Goal: Transaction & Acquisition: Purchase product/service

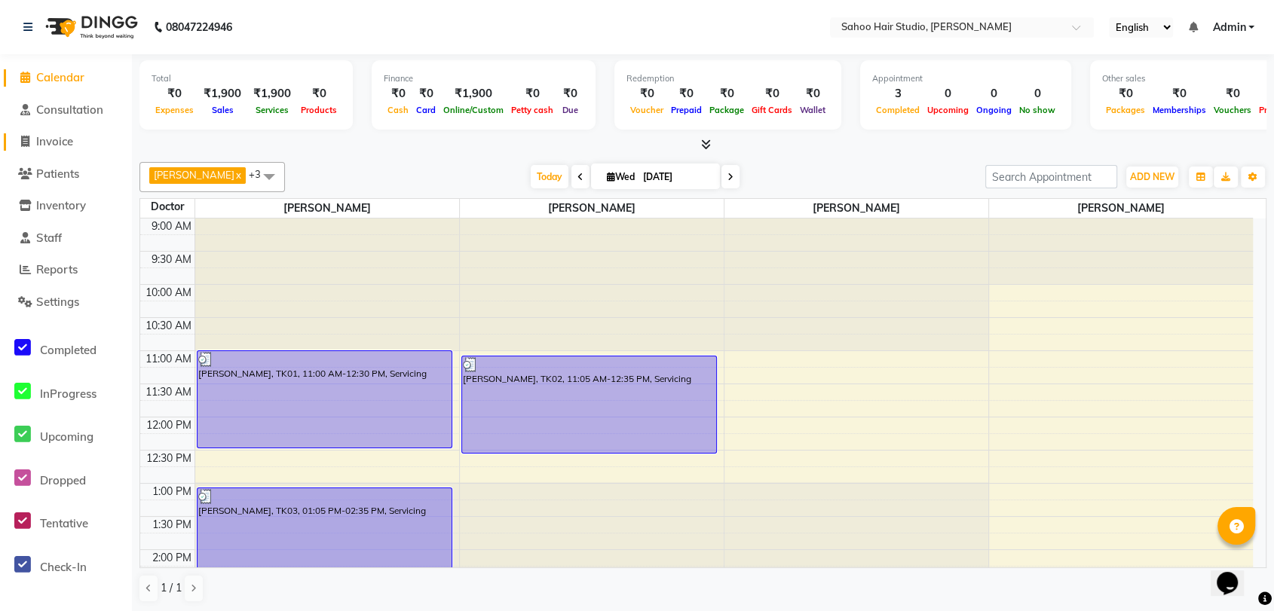
click at [69, 144] on span "Invoice" at bounding box center [54, 141] width 37 height 14
select select "service"
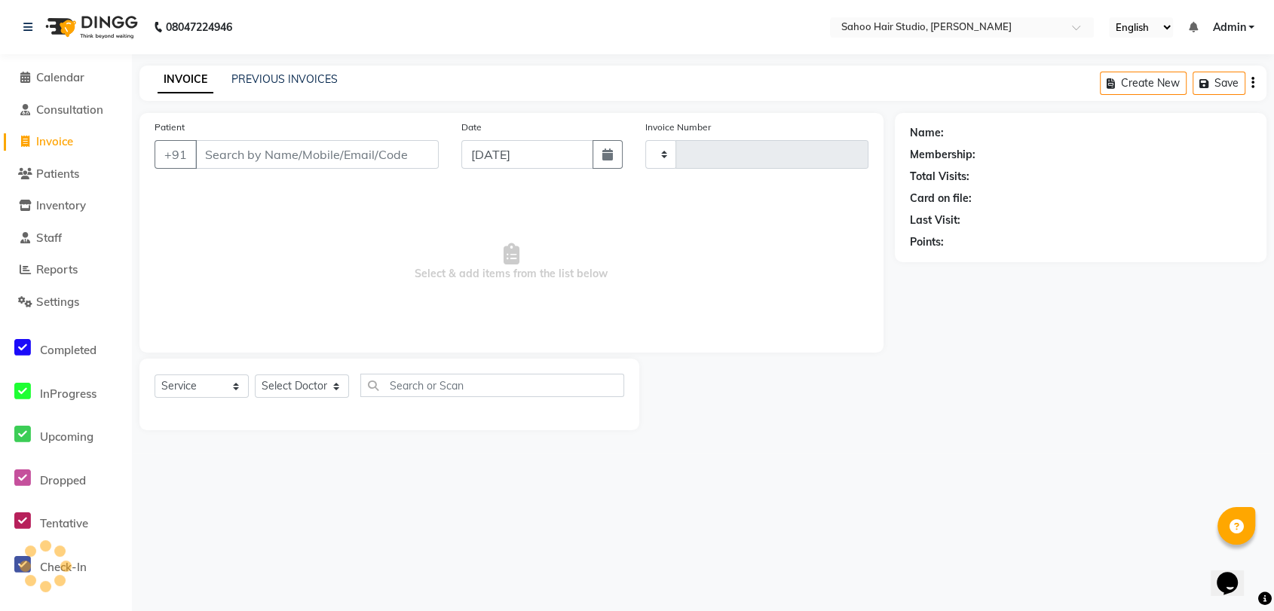
type input "0261"
select select "8465"
click at [314, 156] on input "Patient" at bounding box center [318, 154] width 247 height 29
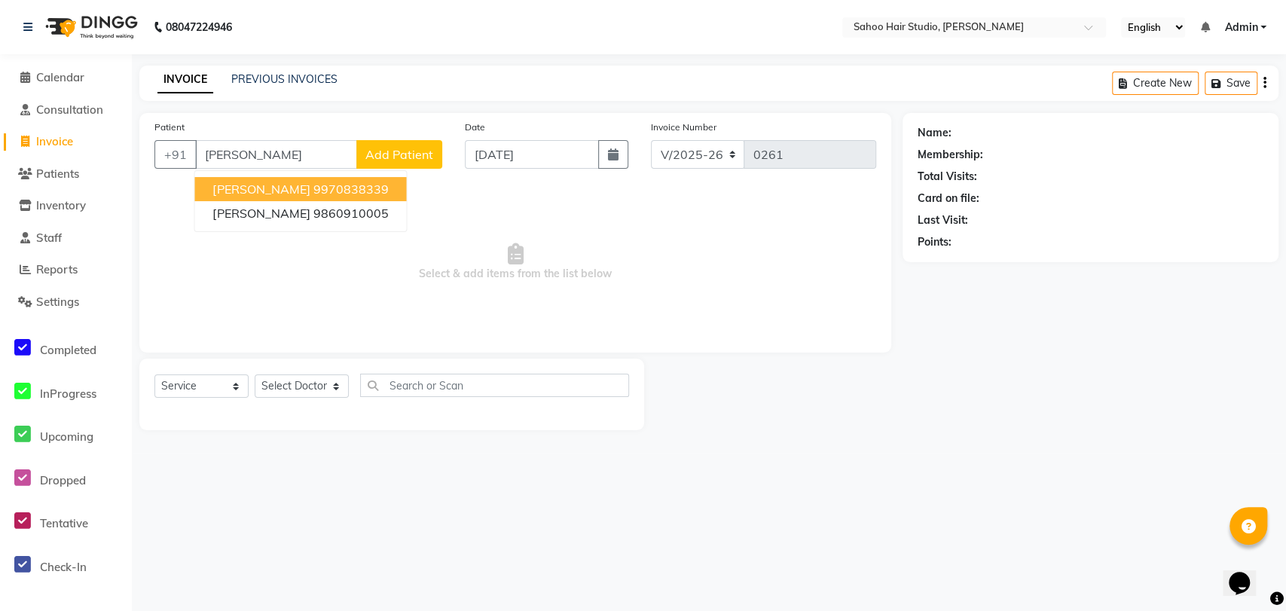
type input "[PERSON_NAME]"
click at [400, 145] on button "Add Patient" at bounding box center [399, 154] width 86 height 29
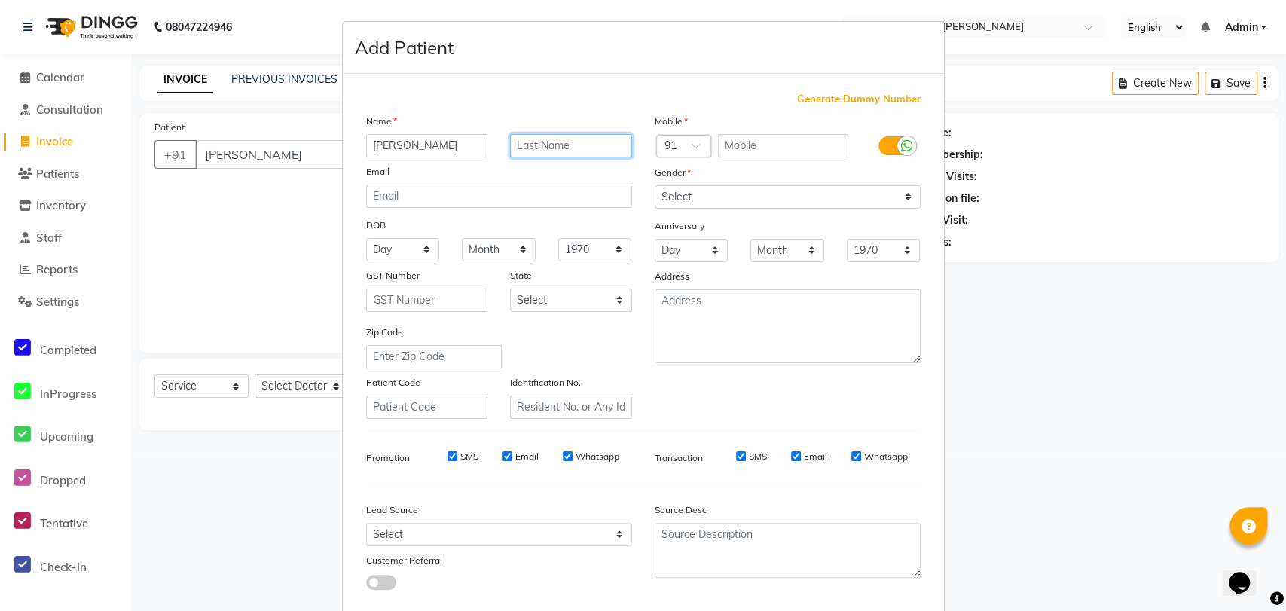
click at [530, 140] on input "text" at bounding box center [571, 145] width 122 height 23
type input "l"
click at [259, 183] on ngb-modal-window "Add Patient Generate Dummy Number Name [PERSON_NAME] Email DOB Day 01 02 03 04 …" at bounding box center [643, 305] width 1286 height 611
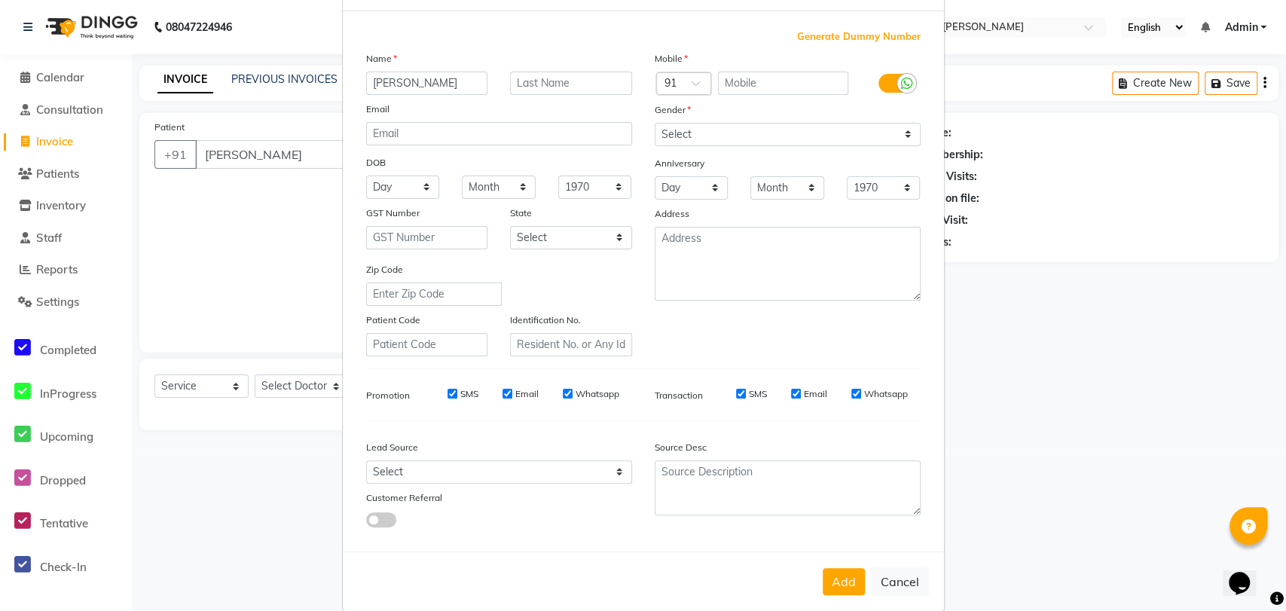
scroll to position [81, 0]
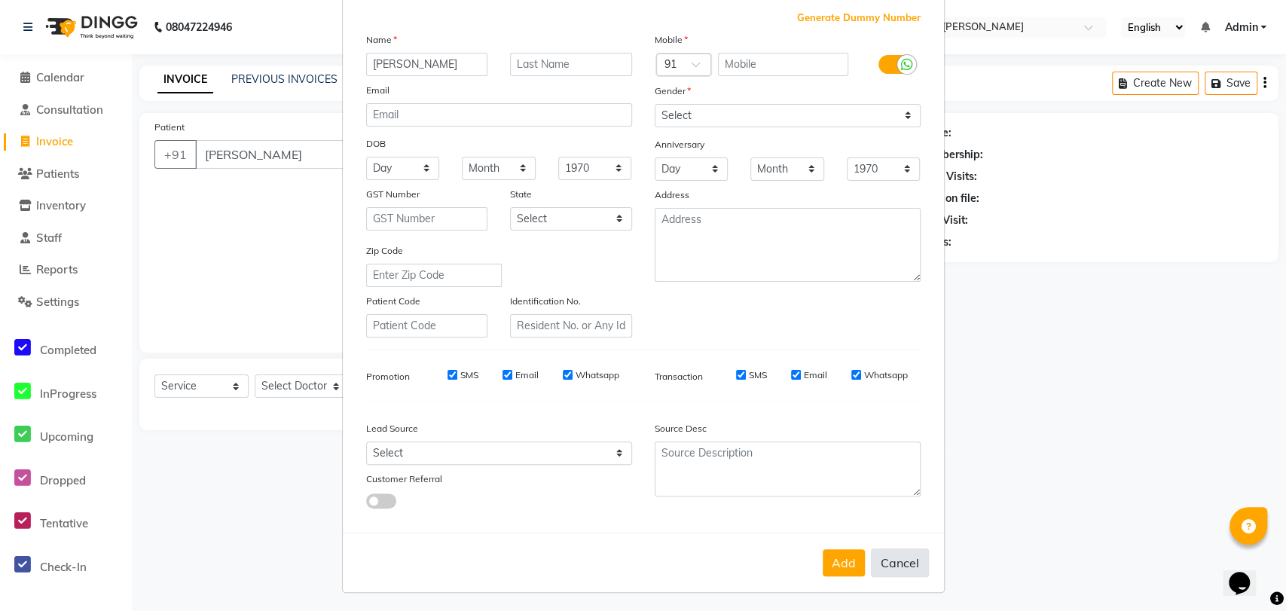
click at [894, 561] on button "Cancel" at bounding box center [900, 563] width 58 height 29
select select
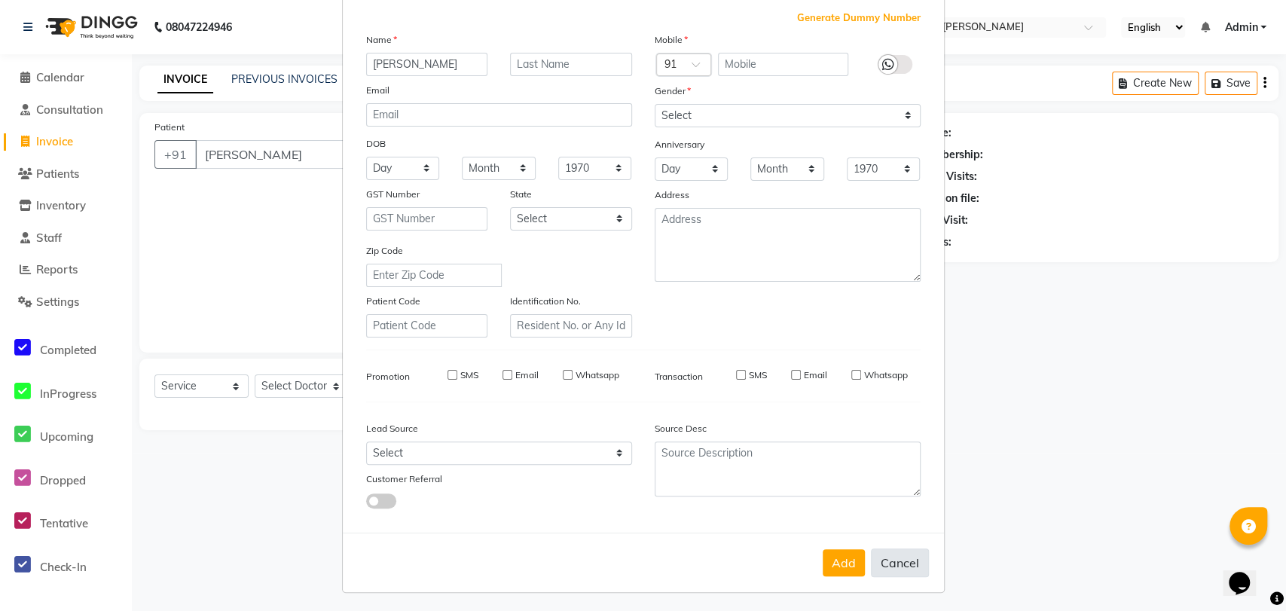
select select
checkbox input "false"
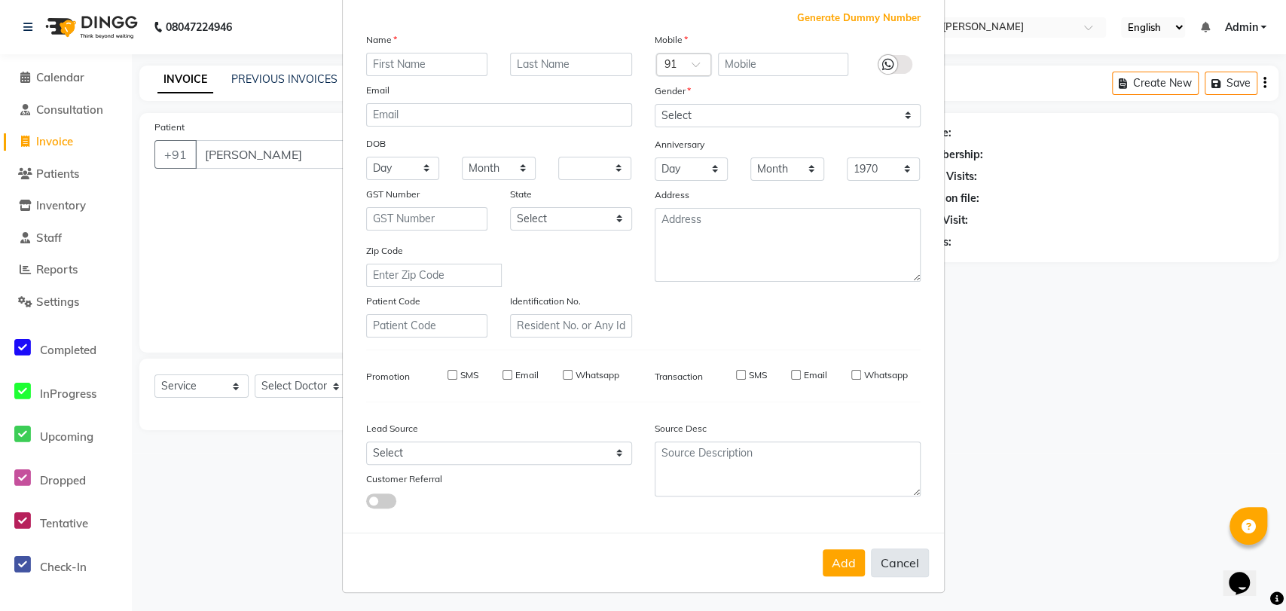
checkbox input "false"
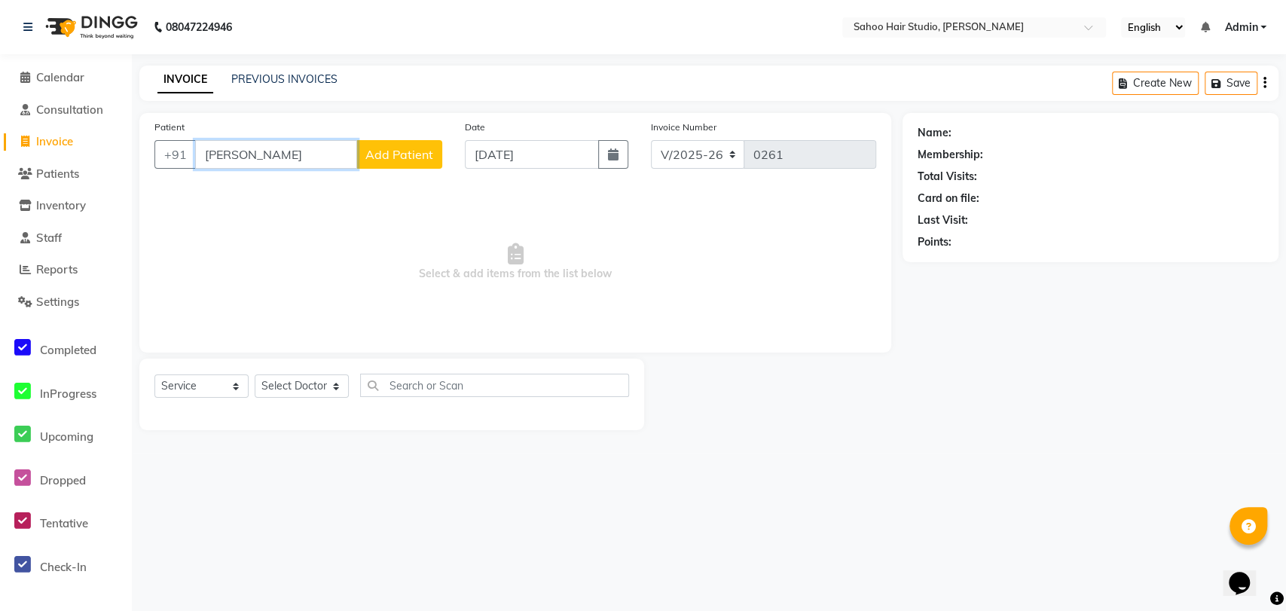
click at [216, 154] on input "[PERSON_NAME]" at bounding box center [276, 154] width 162 height 29
click at [220, 154] on input "[PERSON_NAME]" at bounding box center [276, 154] width 162 height 29
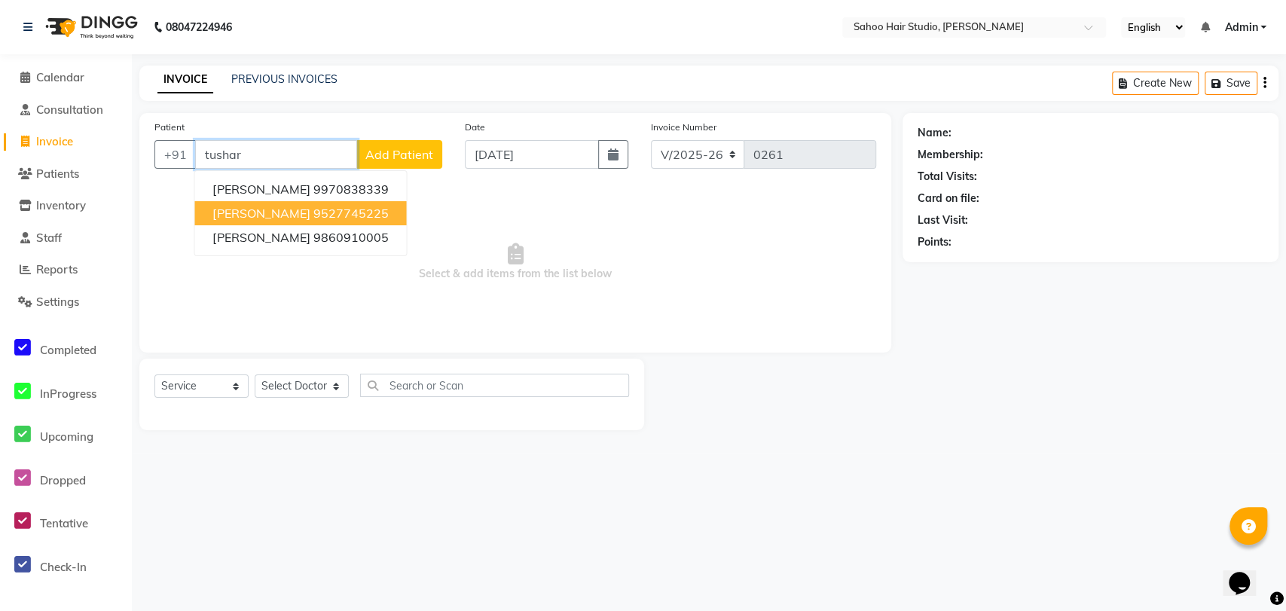
click at [313, 216] on ngb-highlight "9527745225" at bounding box center [350, 213] width 75 height 15
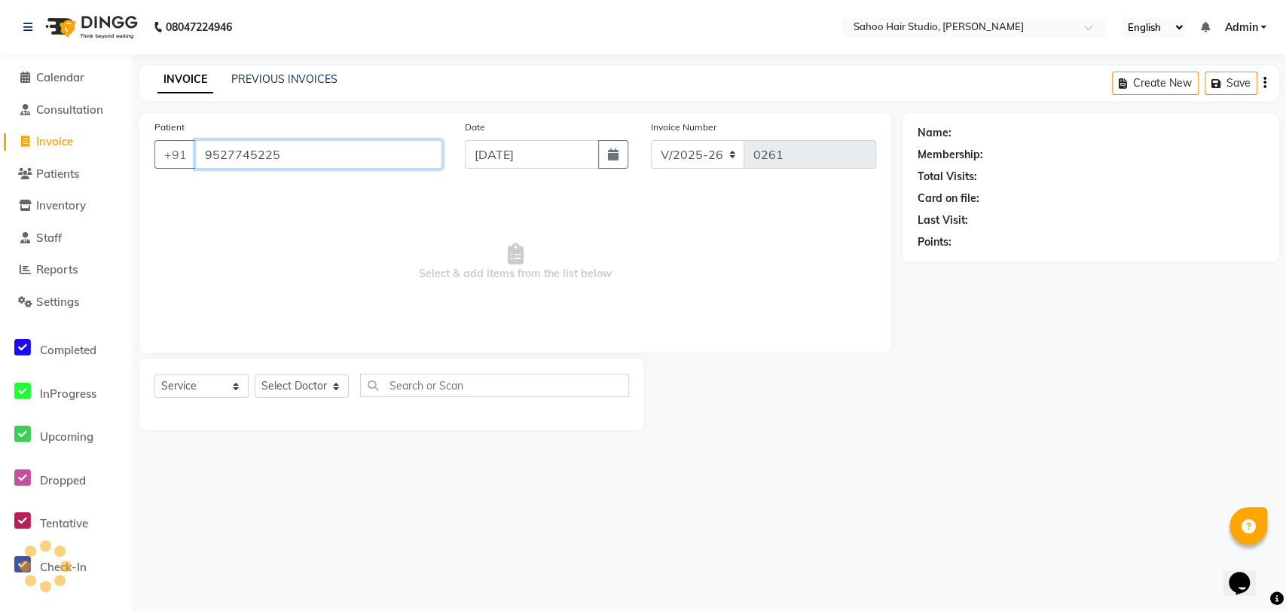
type input "9527745225"
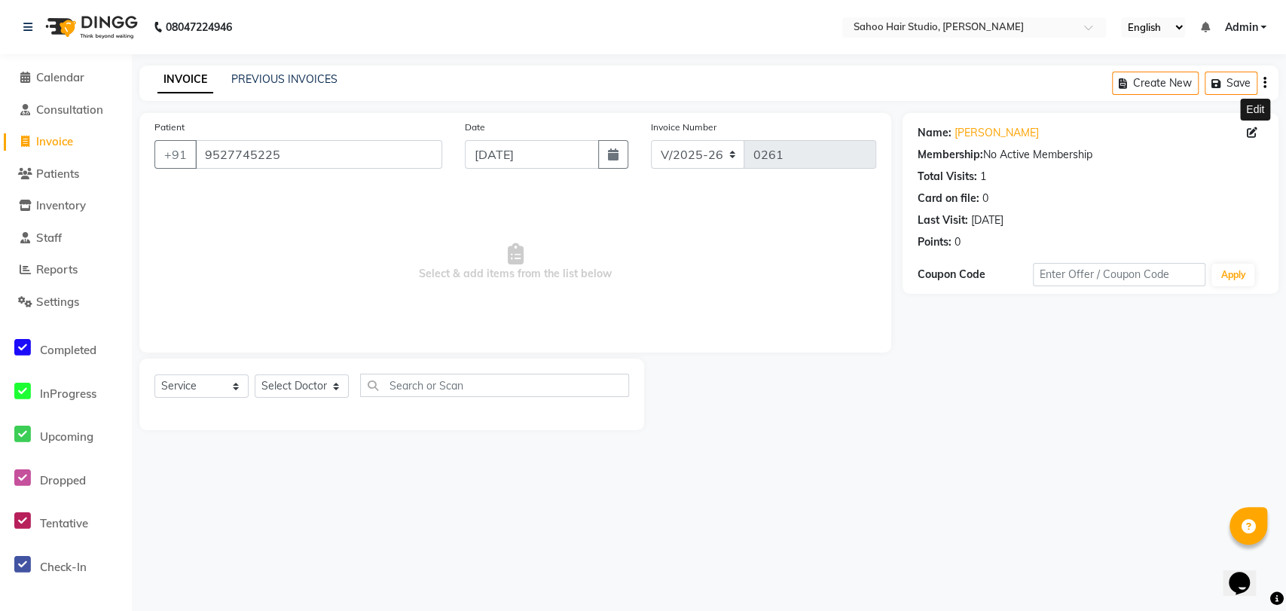
click at [1254, 130] on icon at bounding box center [1252, 132] width 11 height 11
select select "[DEMOGRAPHIC_DATA]"
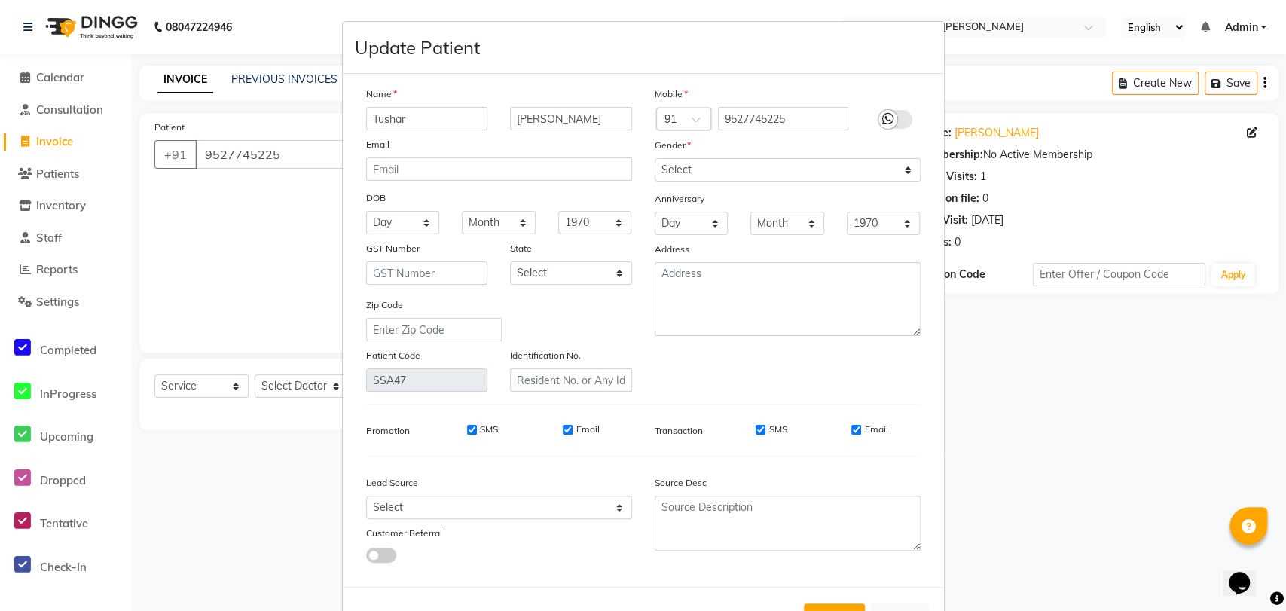
click at [366, 114] on input "Tushar" at bounding box center [427, 118] width 122 height 23
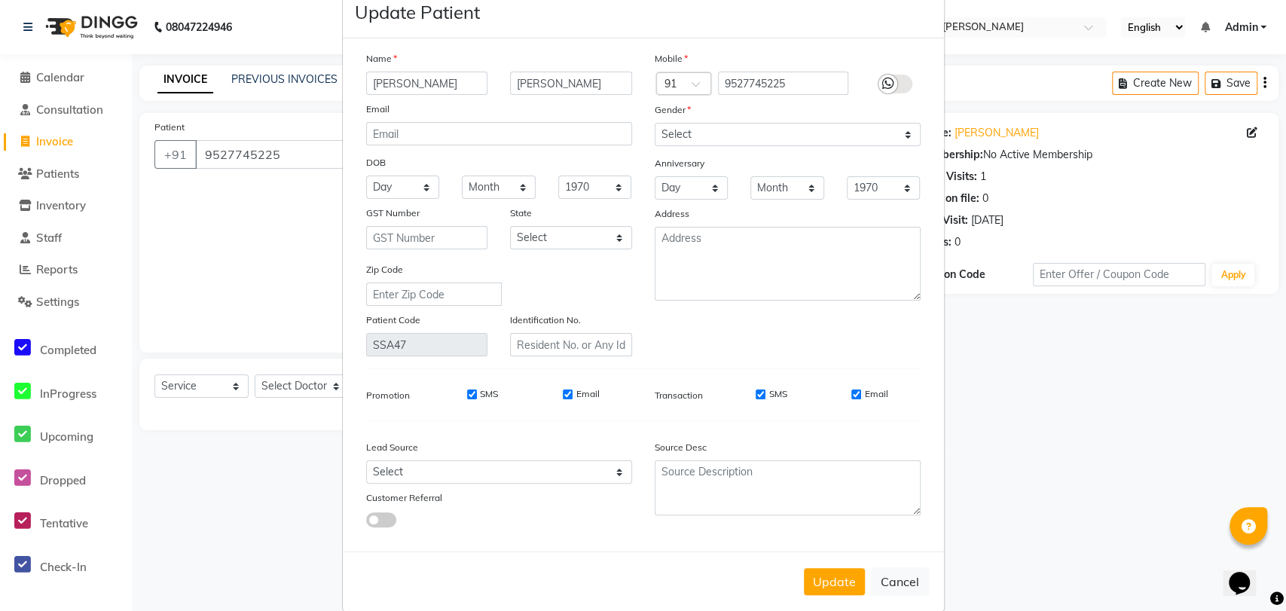
scroll to position [54, 0]
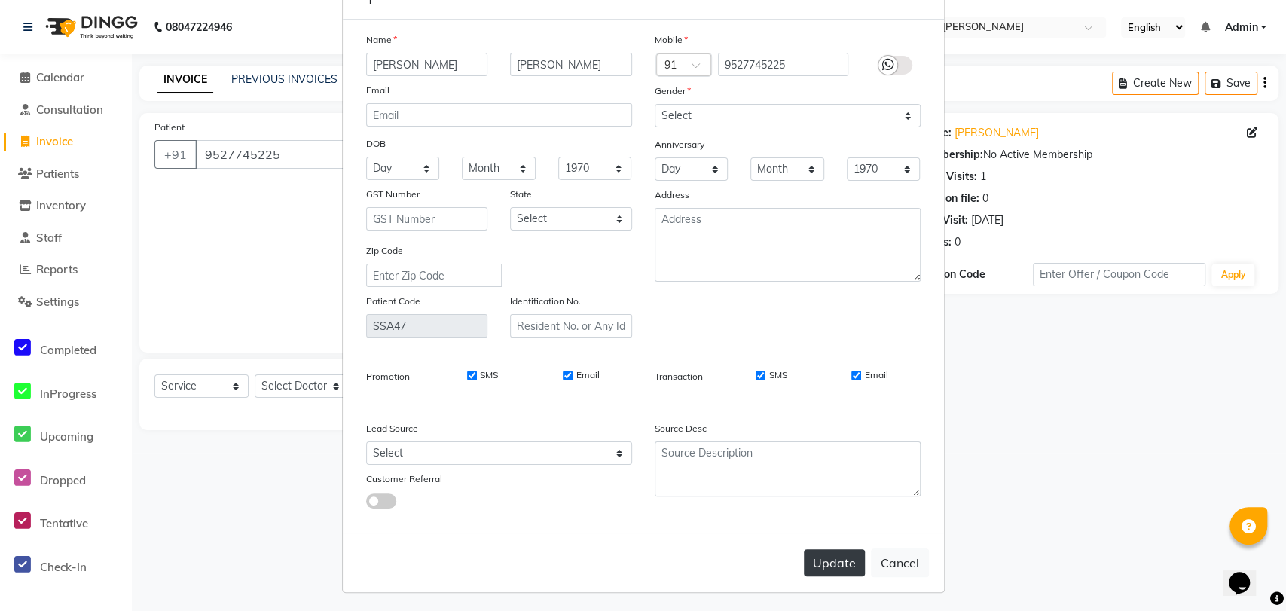
type input "[PERSON_NAME]"
click at [833, 570] on button "Update" at bounding box center [834, 562] width 61 height 27
select select
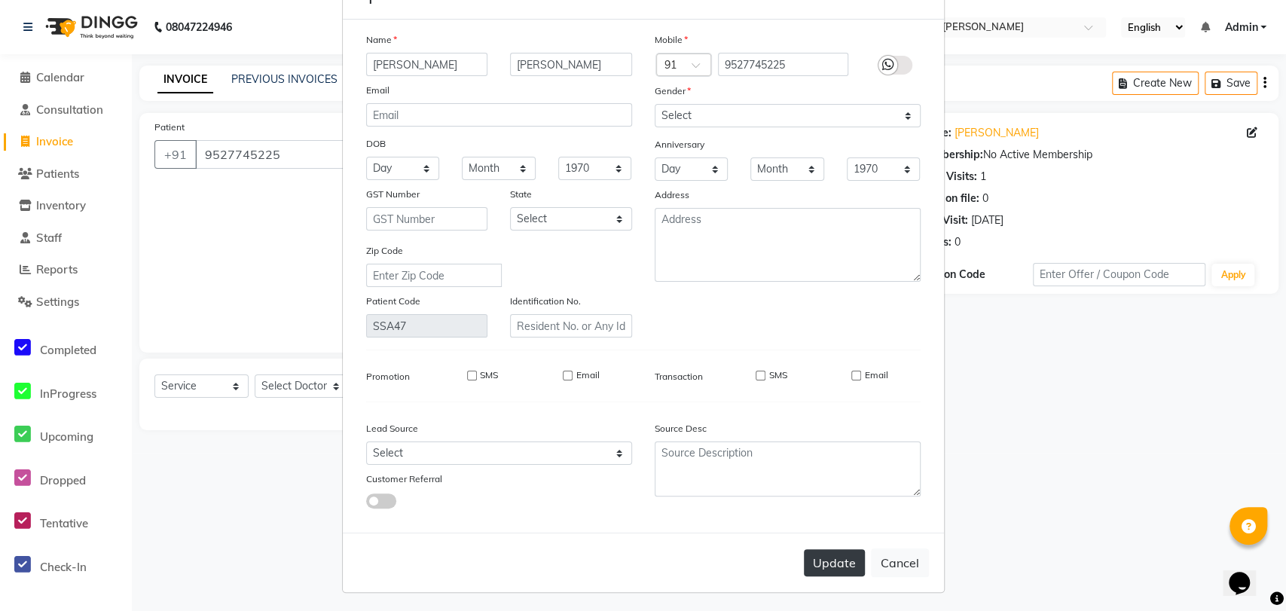
select select
checkbox input "false"
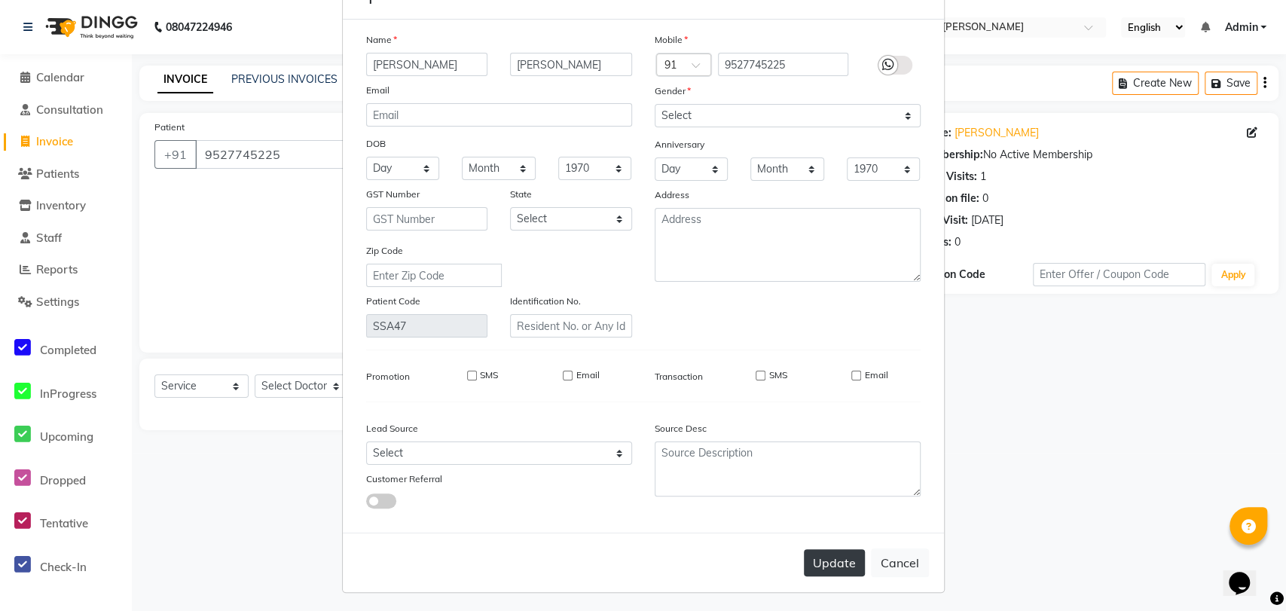
checkbox input "false"
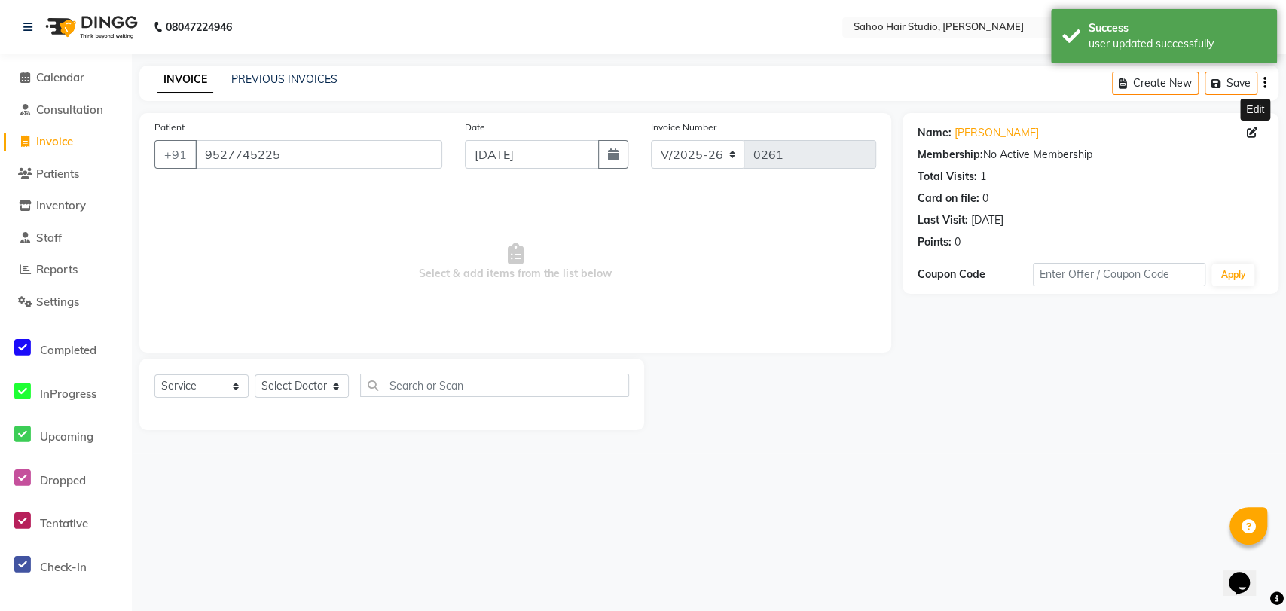
click at [1252, 134] on icon at bounding box center [1252, 132] width 11 height 11
select select "[DEMOGRAPHIC_DATA]"
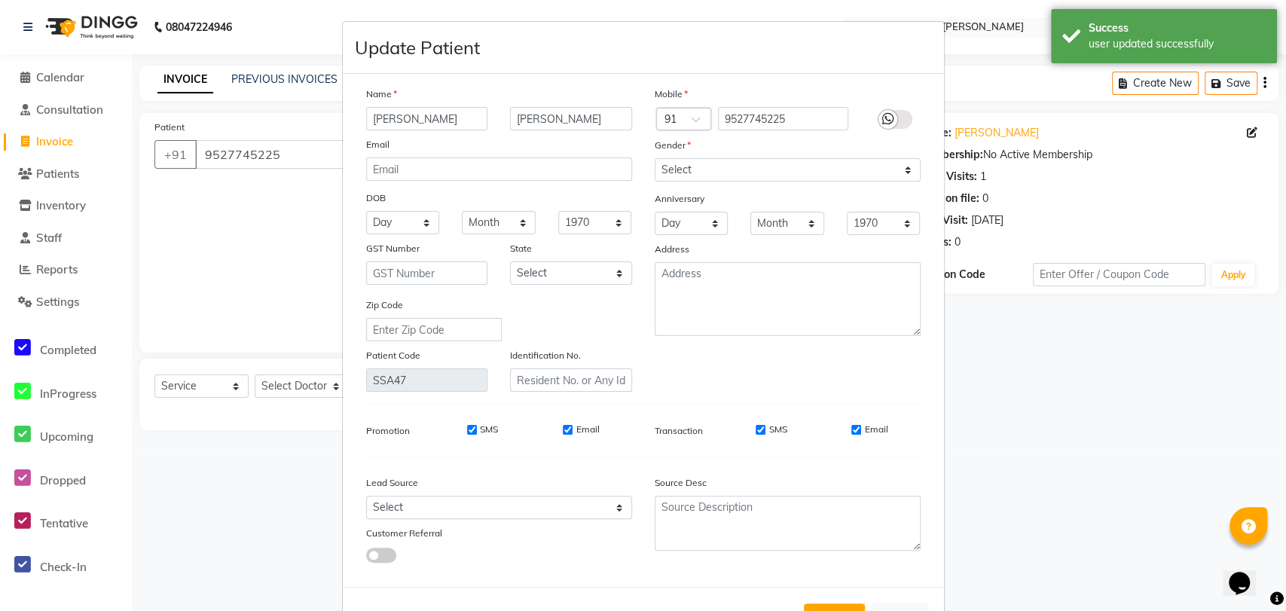
click at [897, 121] on label at bounding box center [896, 119] width 34 height 19
click at [0, 0] on input "checkbox" at bounding box center [0, 0] width 0 height 0
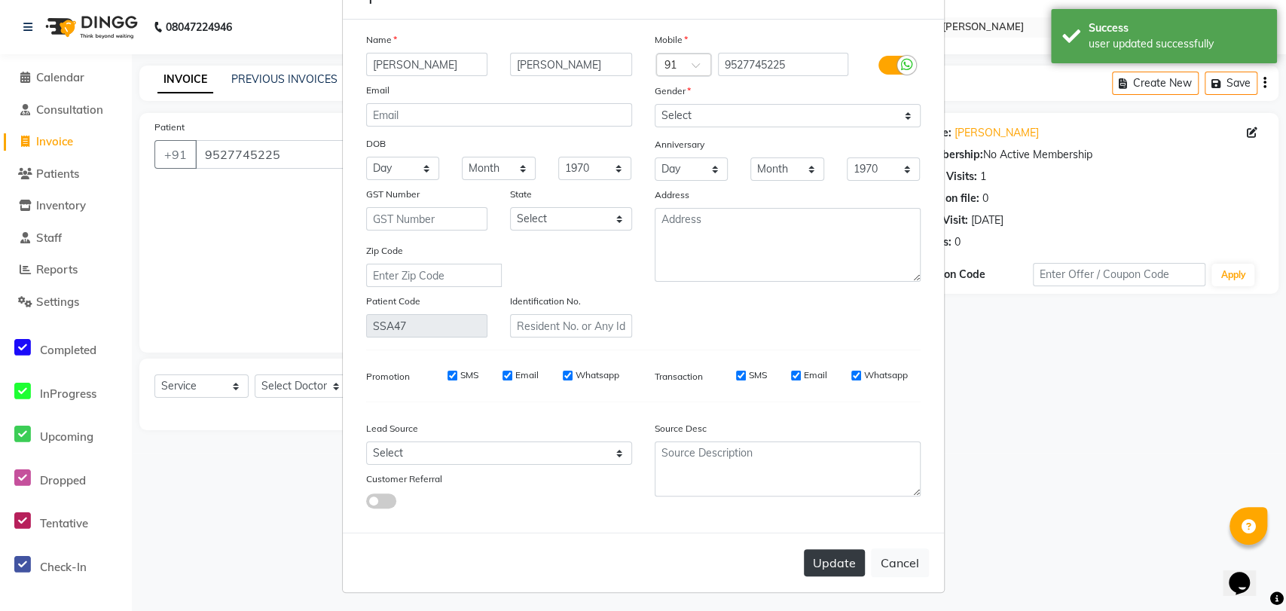
click at [829, 561] on button "Update" at bounding box center [834, 562] width 61 height 27
select select
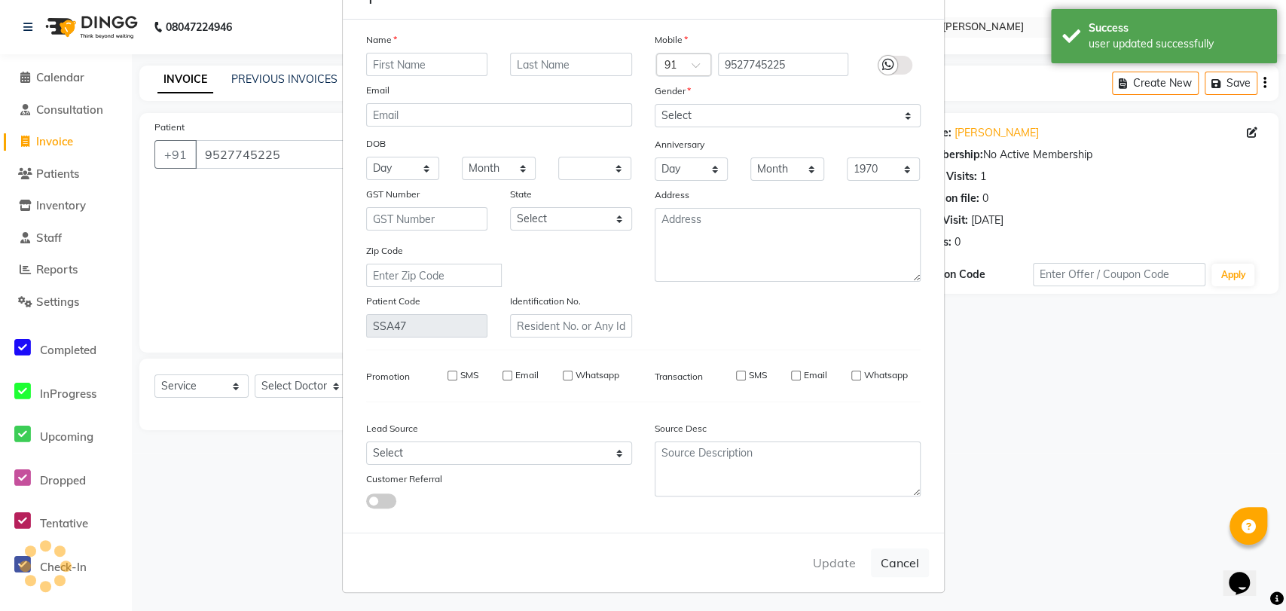
select select
checkbox input "false"
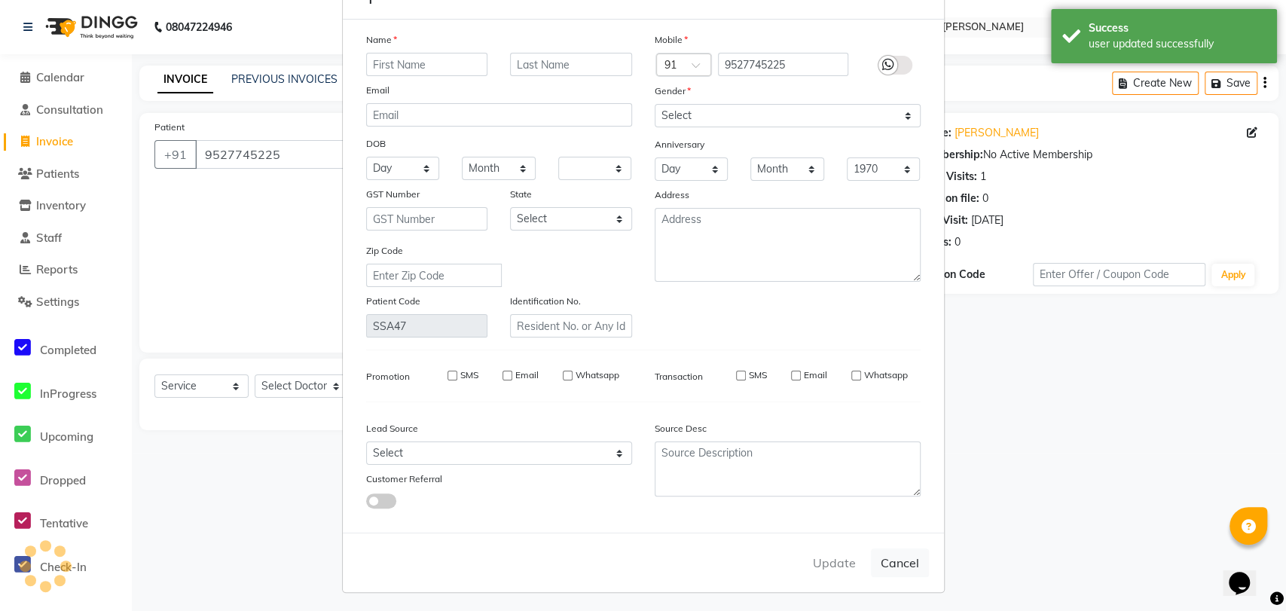
checkbox input "false"
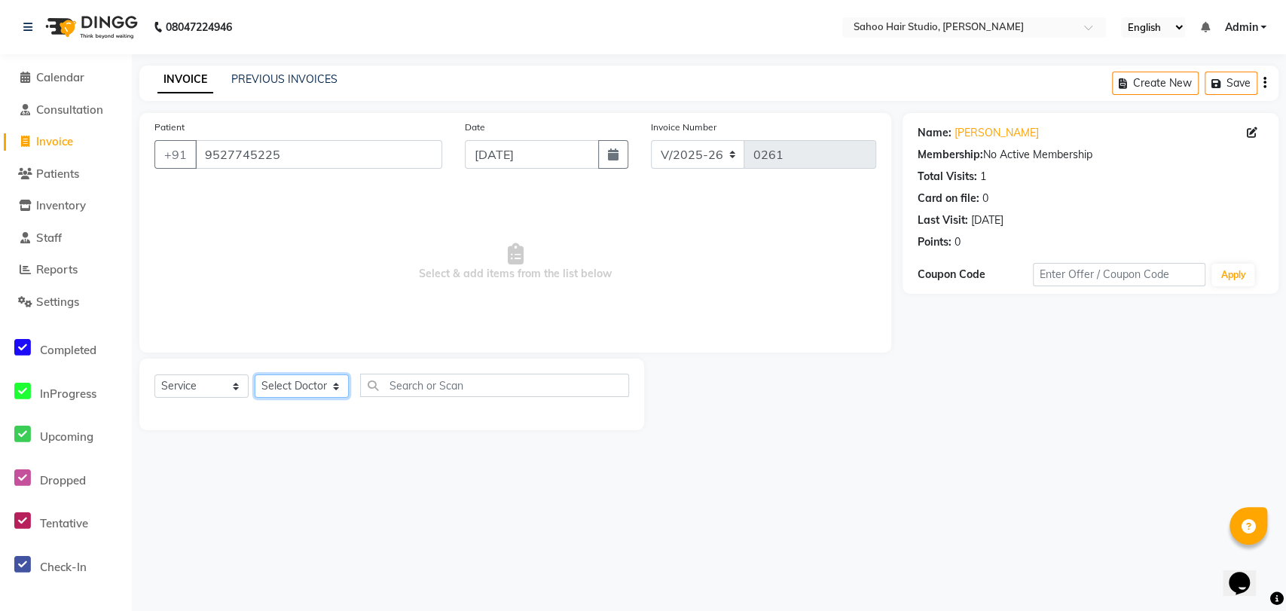
click at [291, 379] on select "Select Doctor [PERSON_NAME] [PERSON_NAME] [PERSON_NAME] [PERSON_NAME]" at bounding box center [302, 386] width 94 height 23
select select "82639"
click at [255, 375] on select "Select Doctor [PERSON_NAME] [PERSON_NAME] [PERSON_NAME] [PERSON_NAME]" at bounding box center [302, 386] width 94 height 23
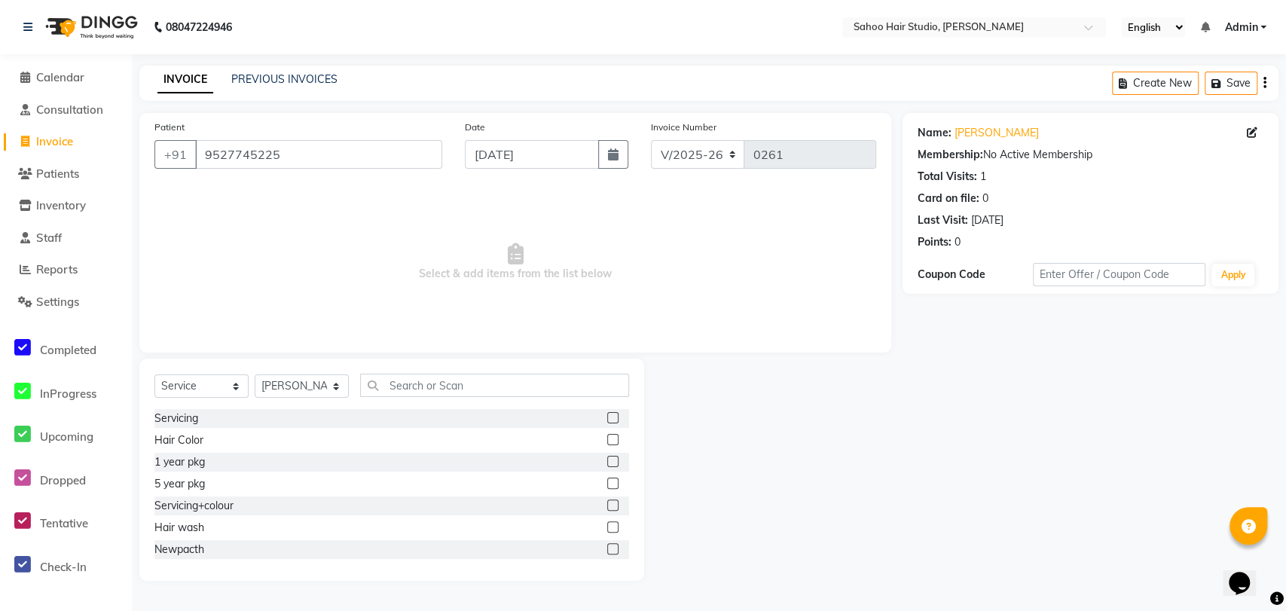
click at [607, 501] on label at bounding box center [612, 505] width 11 height 11
click at [607, 501] on input "checkbox" at bounding box center [612, 506] width 10 height 10
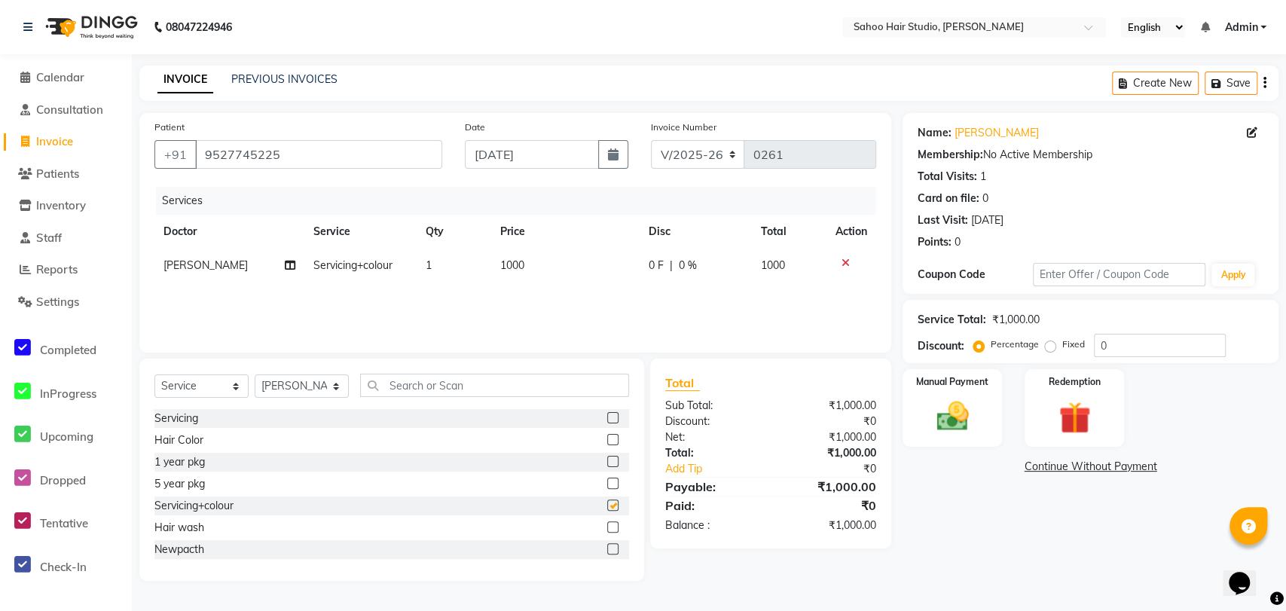
checkbox input "false"
click at [507, 267] on span "1000" at bounding box center [512, 265] width 24 height 14
select select "82639"
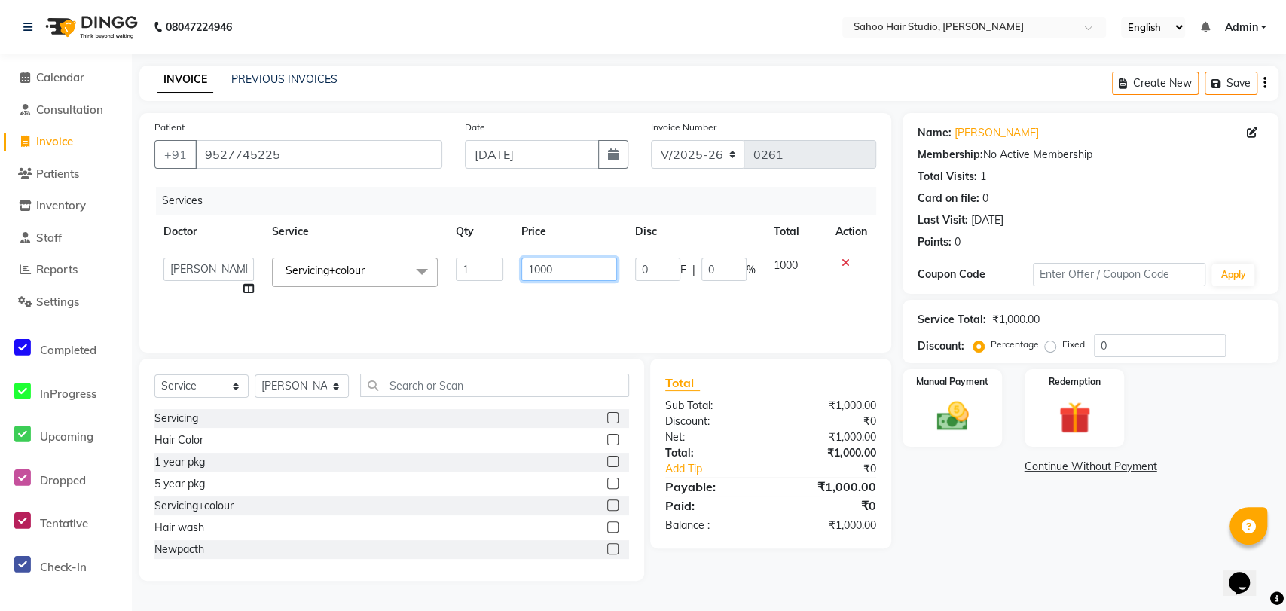
click at [541, 267] on input "1000" at bounding box center [569, 269] width 96 height 23
type input "700"
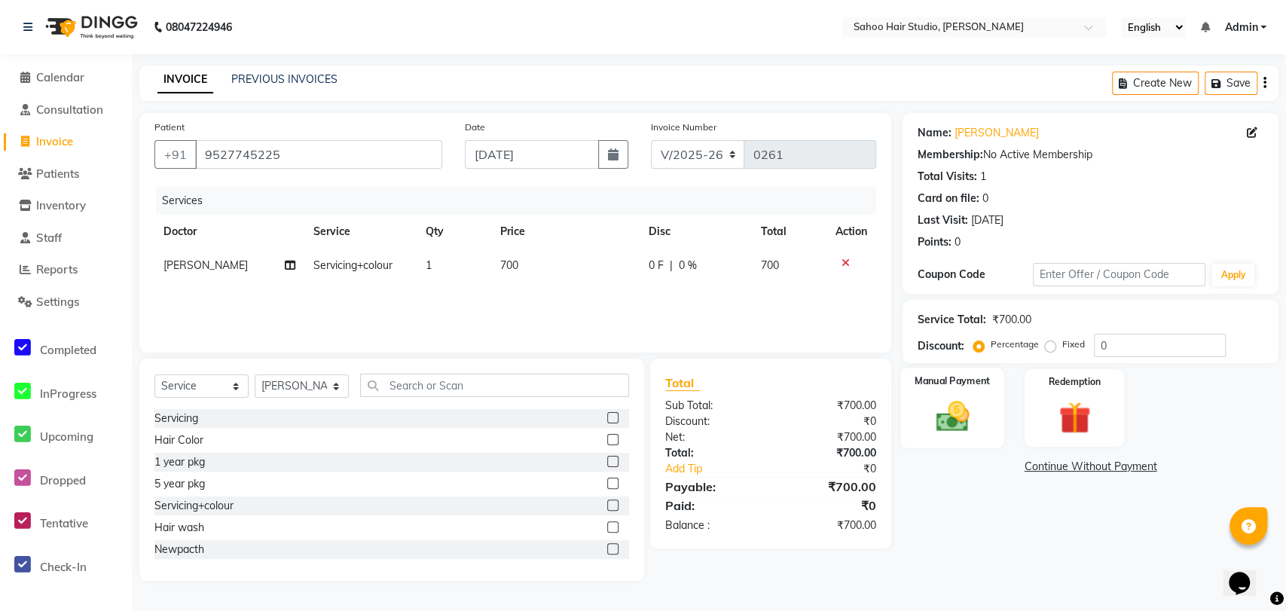
click at [963, 418] on img at bounding box center [952, 416] width 54 height 38
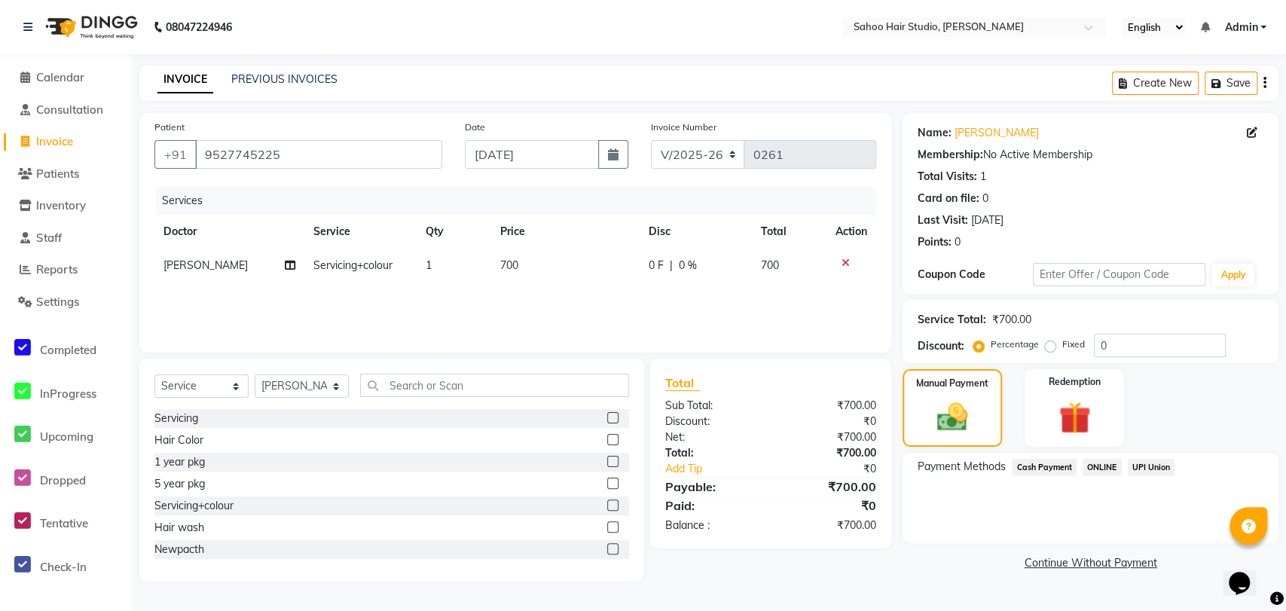
click at [1028, 461] on span "Cash Payment" at bounding box center [1044, 467] width 65 height 17
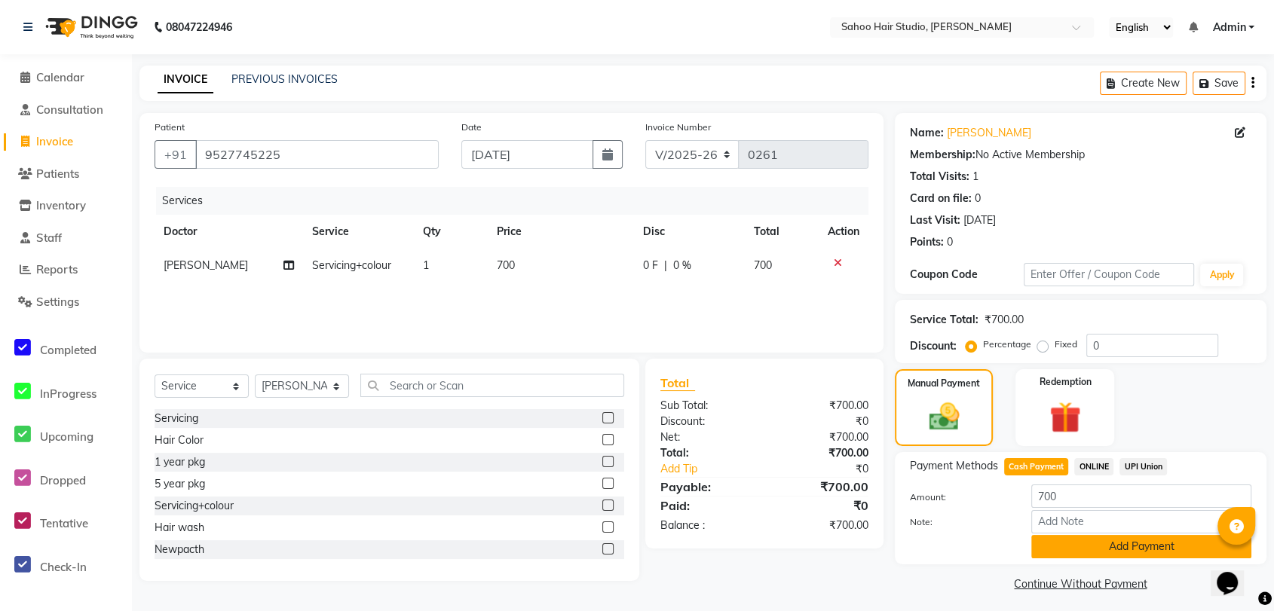
click at [1089, 535] on button "Add Payment" at bounding box center [1141, 546] width 220 height 23
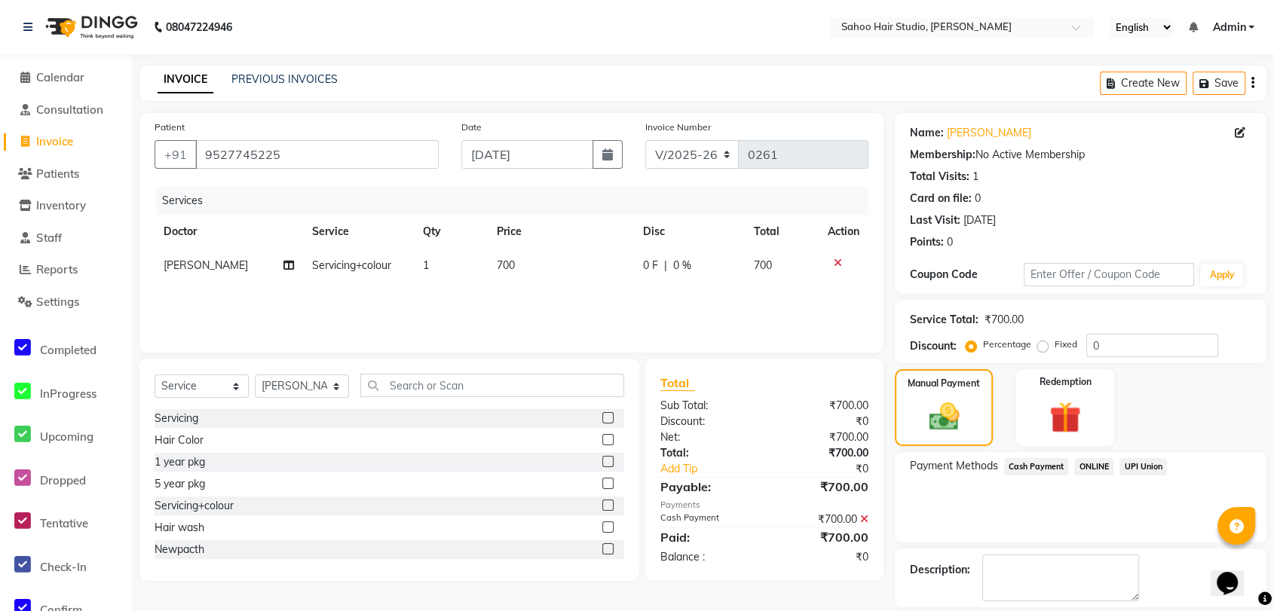
scroll to position [69, 0]
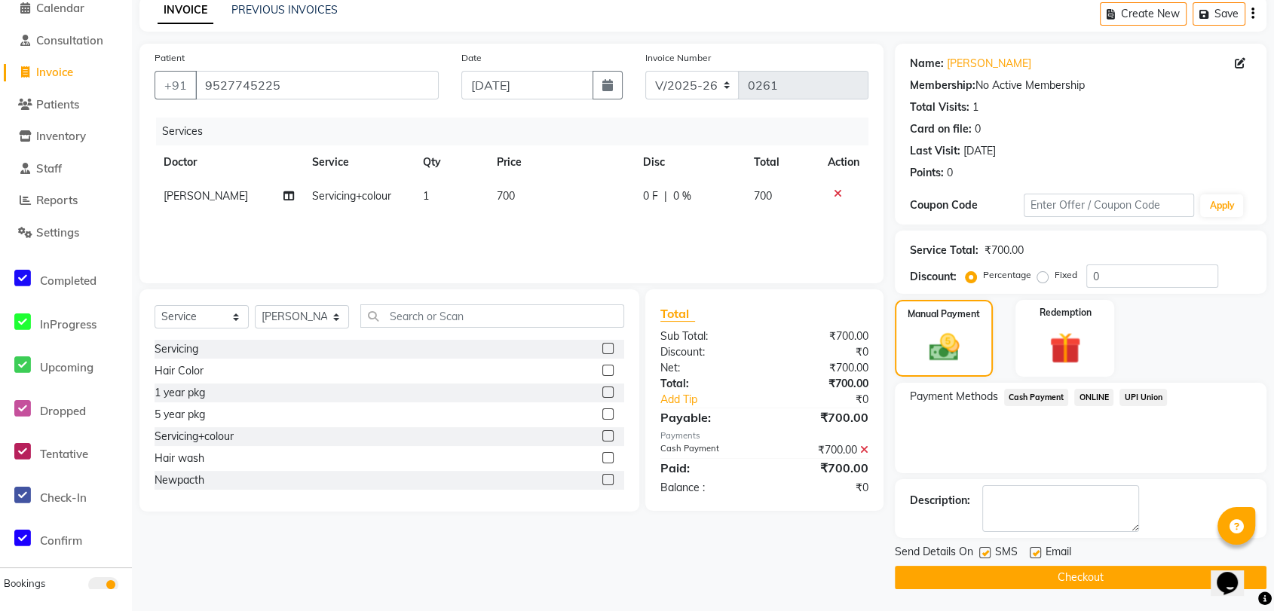
click at [983, 550] on label at bounding box center [984, 552] width 11 height 11
click at [983, 550] on input "checkbox" at bounding box center [984, 554] width 10 height 10
checkbox input "false"
click at [1003, 586] on button "Checkout" at bounding box center [1080, 577] width 372 height 23
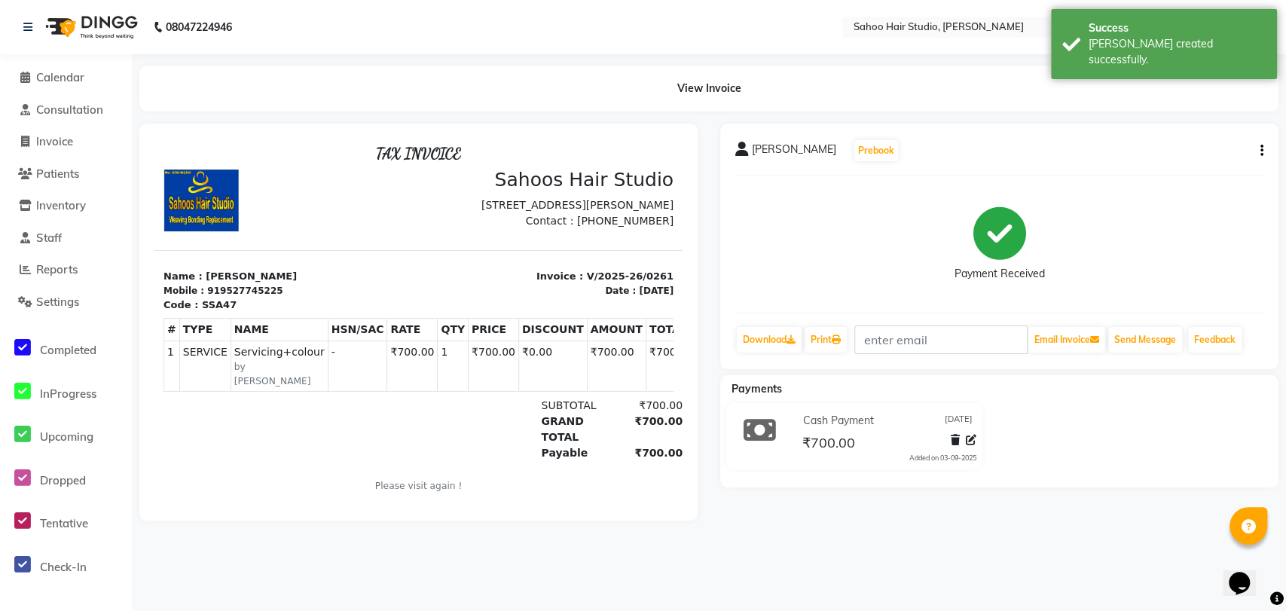
select select "8465"
select select "service"
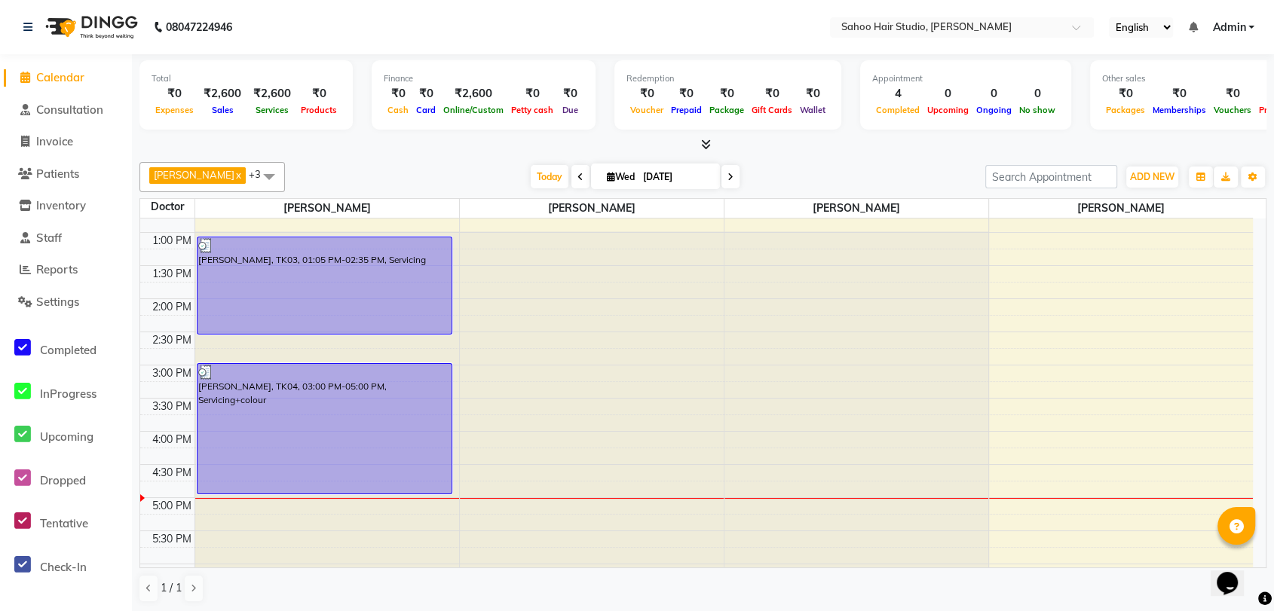
scroll to position [335, 0]
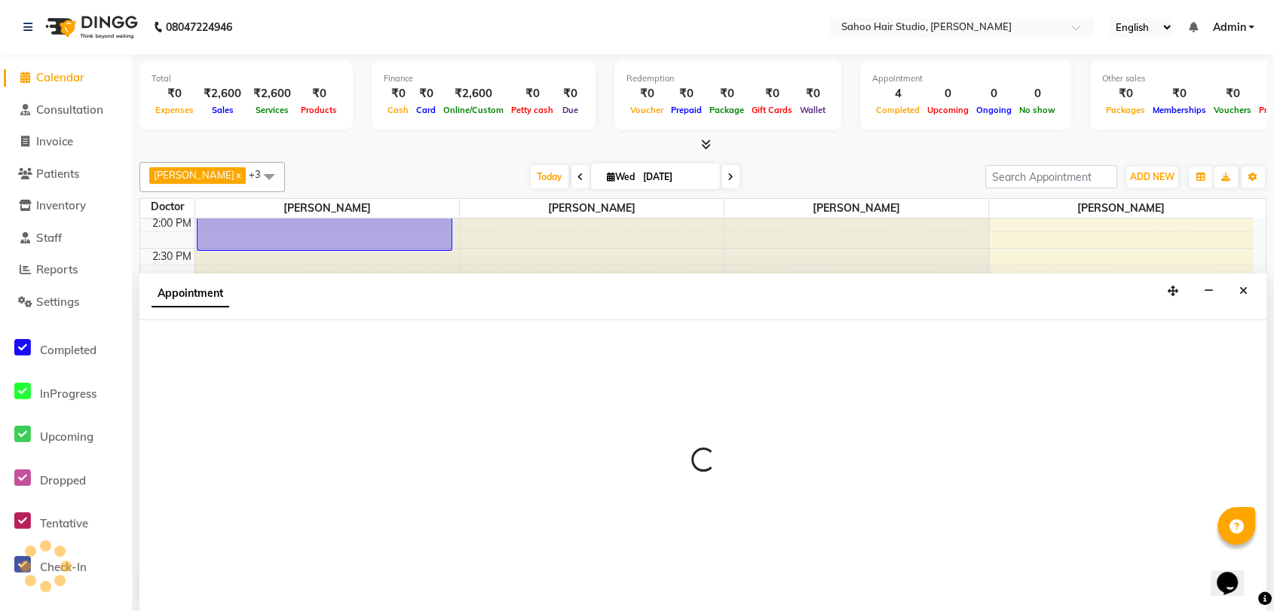
scroll to position [1, 0]
select select "82640"
select select "tentative"
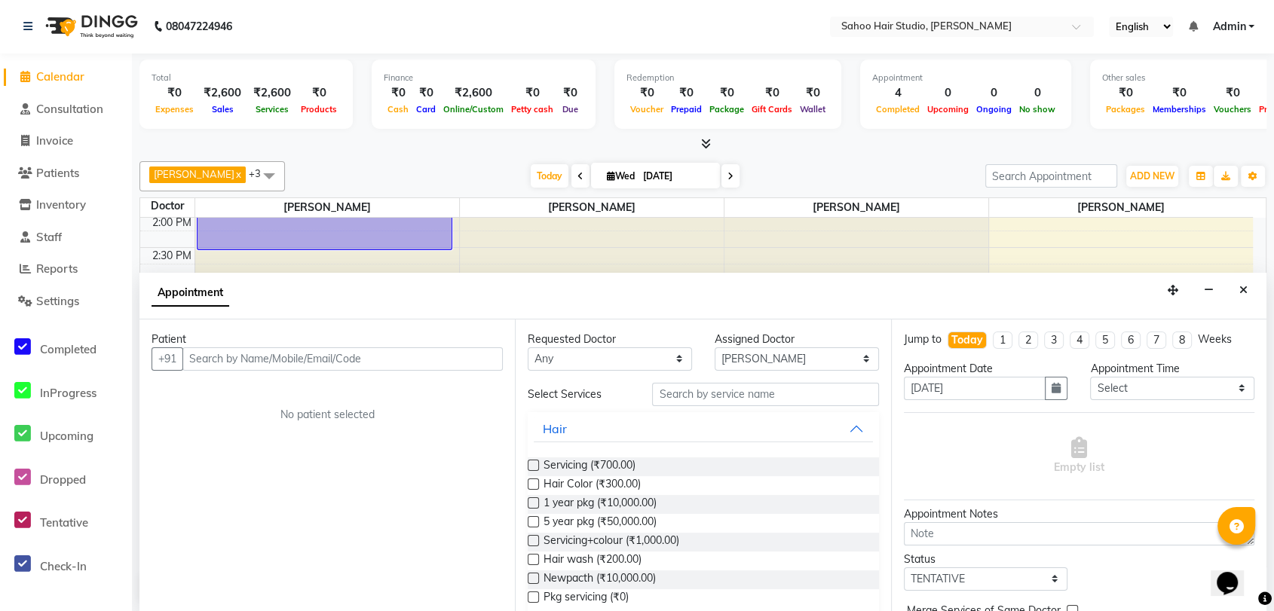
click at [285, 363] on input "text" at bounding box center [342, 358] width 320 height 23
type input "Mr [PERSON_NAME]"
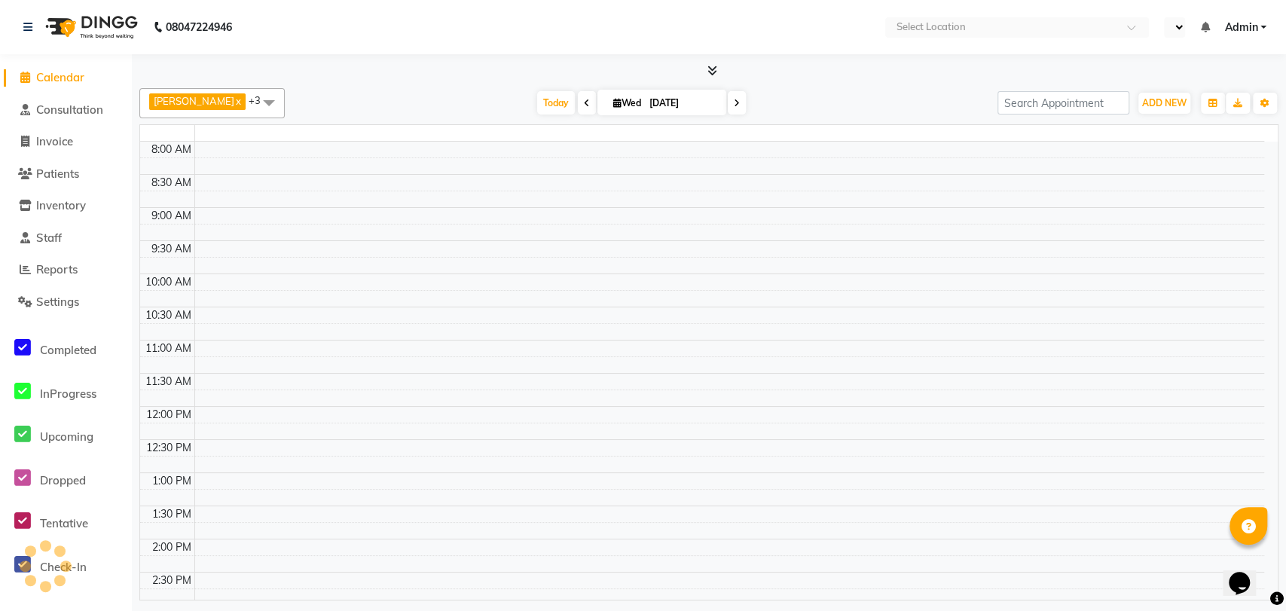
select select "en"
